Goal: Task Accomplishment & Management: Manage account settings

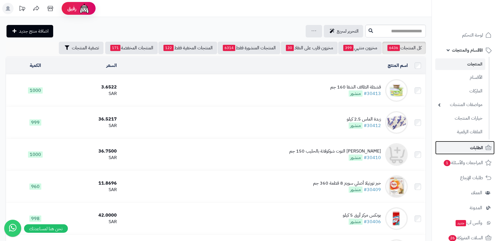
click at [467, 144] on link "الطلبات" at bounding box center [465, 148] width 59 height 14
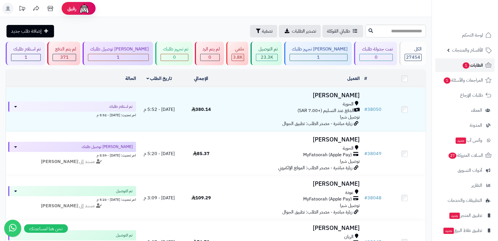
click at [470, 66] on span "الطلبات 1" at bounding box center [472, 65] width 21 height 8
